Goal: Information Seeking & Learning: Learn about a topic

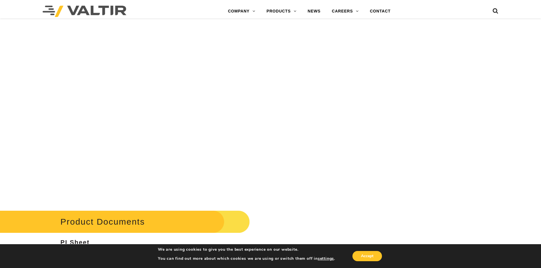
scroll to position [2527, 0]
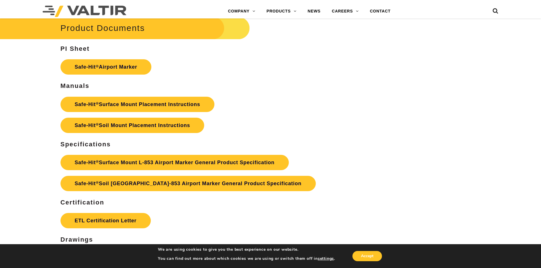
click at [127, 76] on p "Safe-Hit ® Airport Marker" at bounding box center [202, 67] width 285 height 21
click at [124, 69] on link "Safe-Hit ® Airport Marker" at bounding box center [105, 66] width 91 height 15
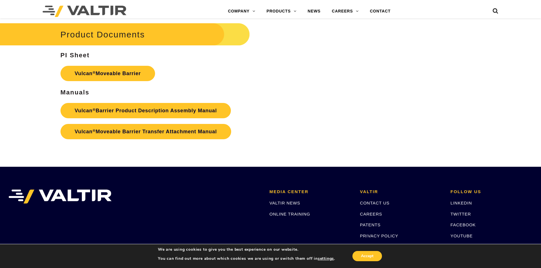
scroll to position [994, 0]
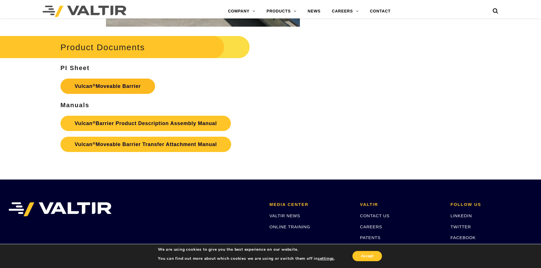
click at [128, 93] on link "Vulcan ® Moveable Barrier" at bounding box center [107, 86] width 95 height 15
